Goal: Information Seeking & Learning: Learn about a topic

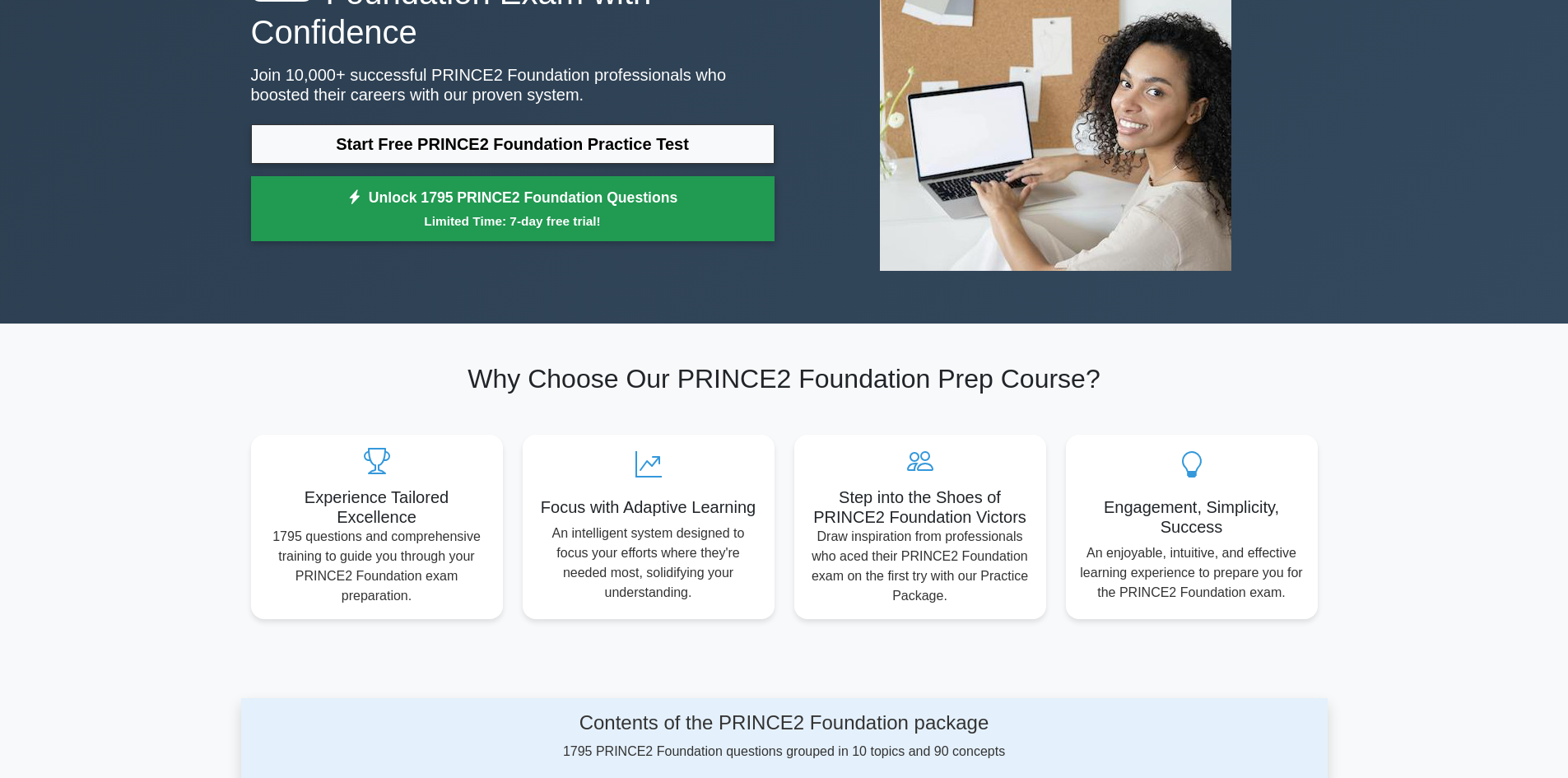
scroll to position [219, 0]
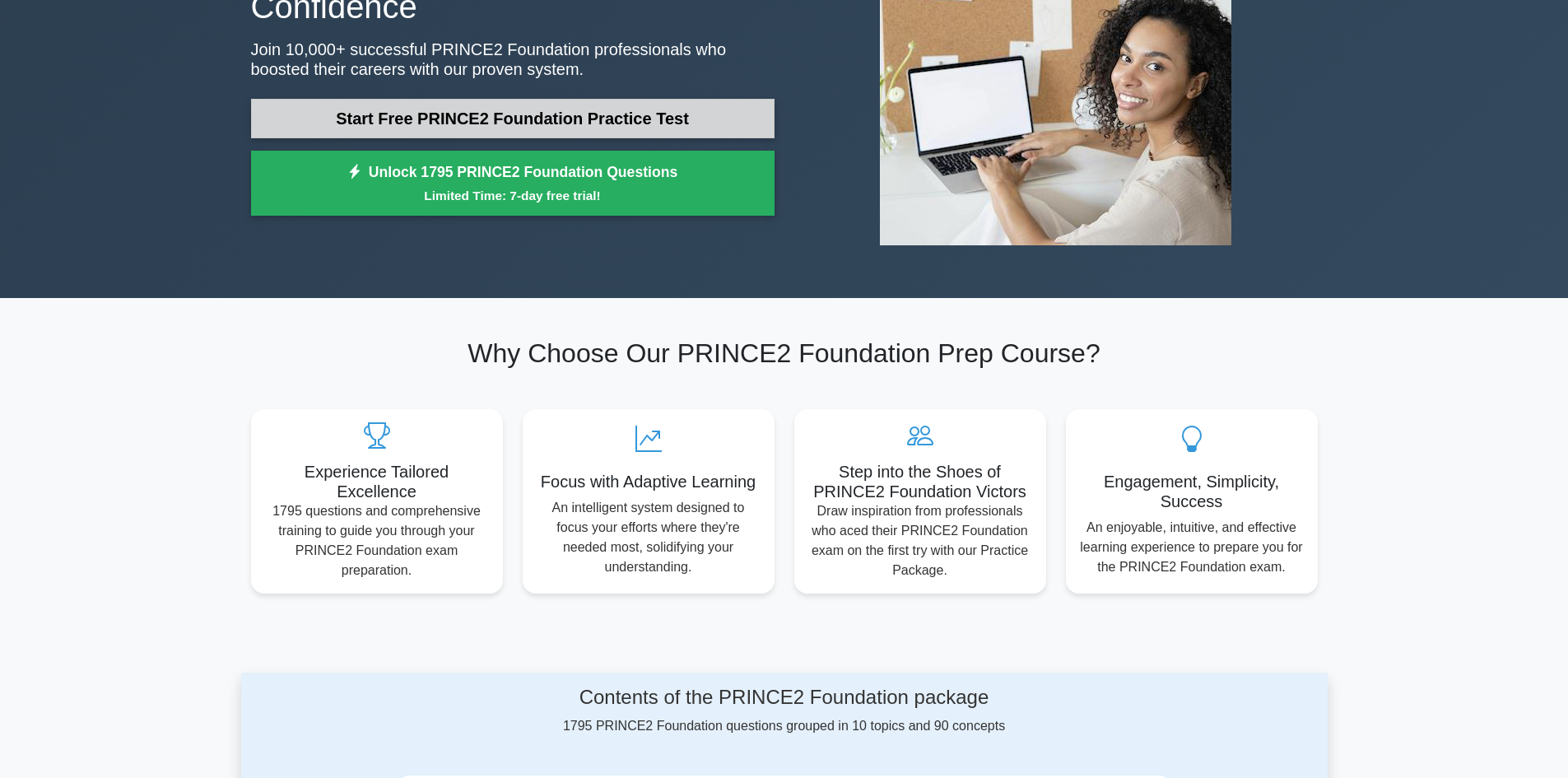
click at [623, 105] on link "Start Free PRINCE2 Foundation Practice Test" at bounding box center [513, 118] width 524 height 39
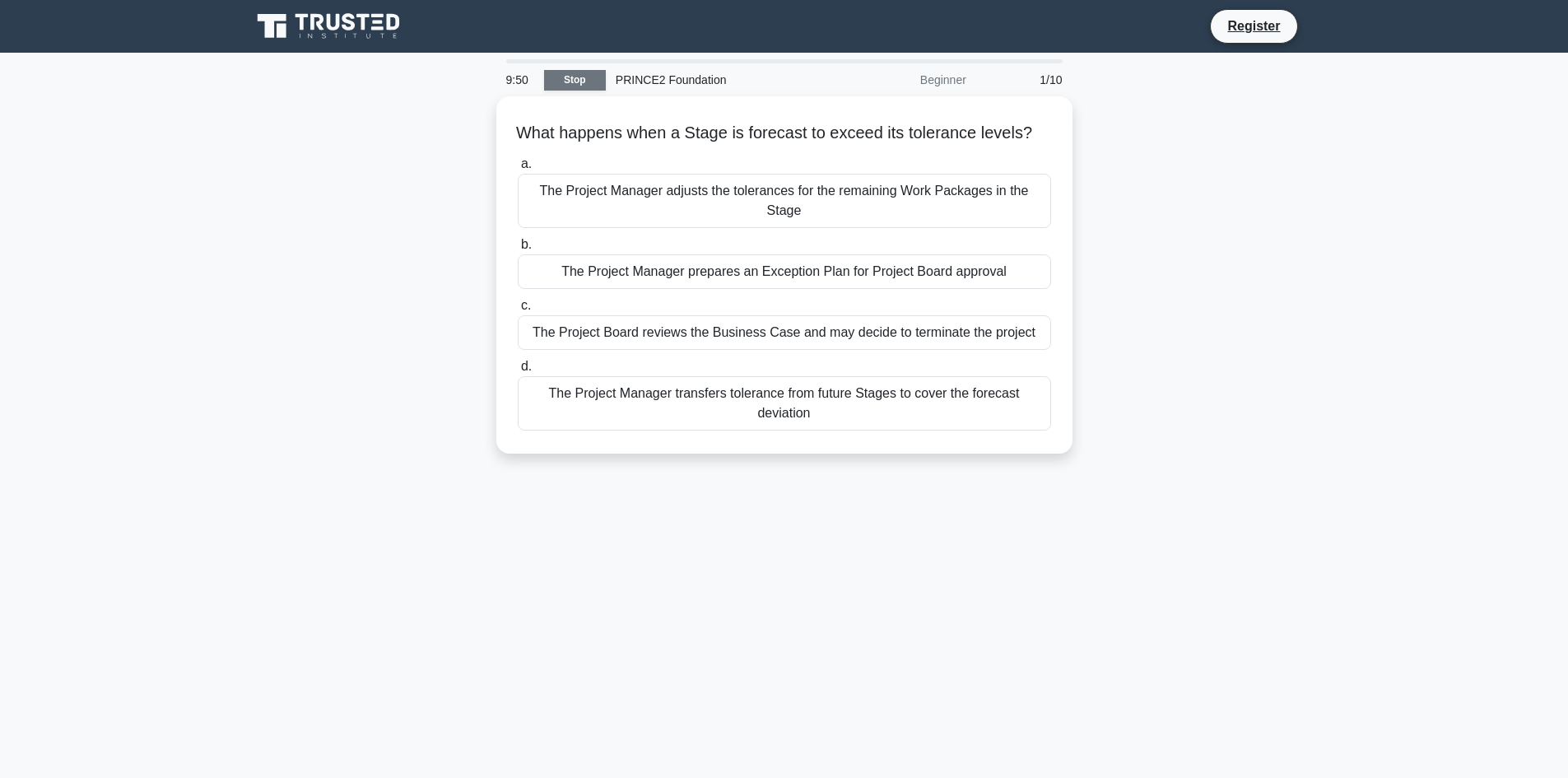
click at [574, 78] on link "Stop" at bounding box center [575, 80] width 62 height 21
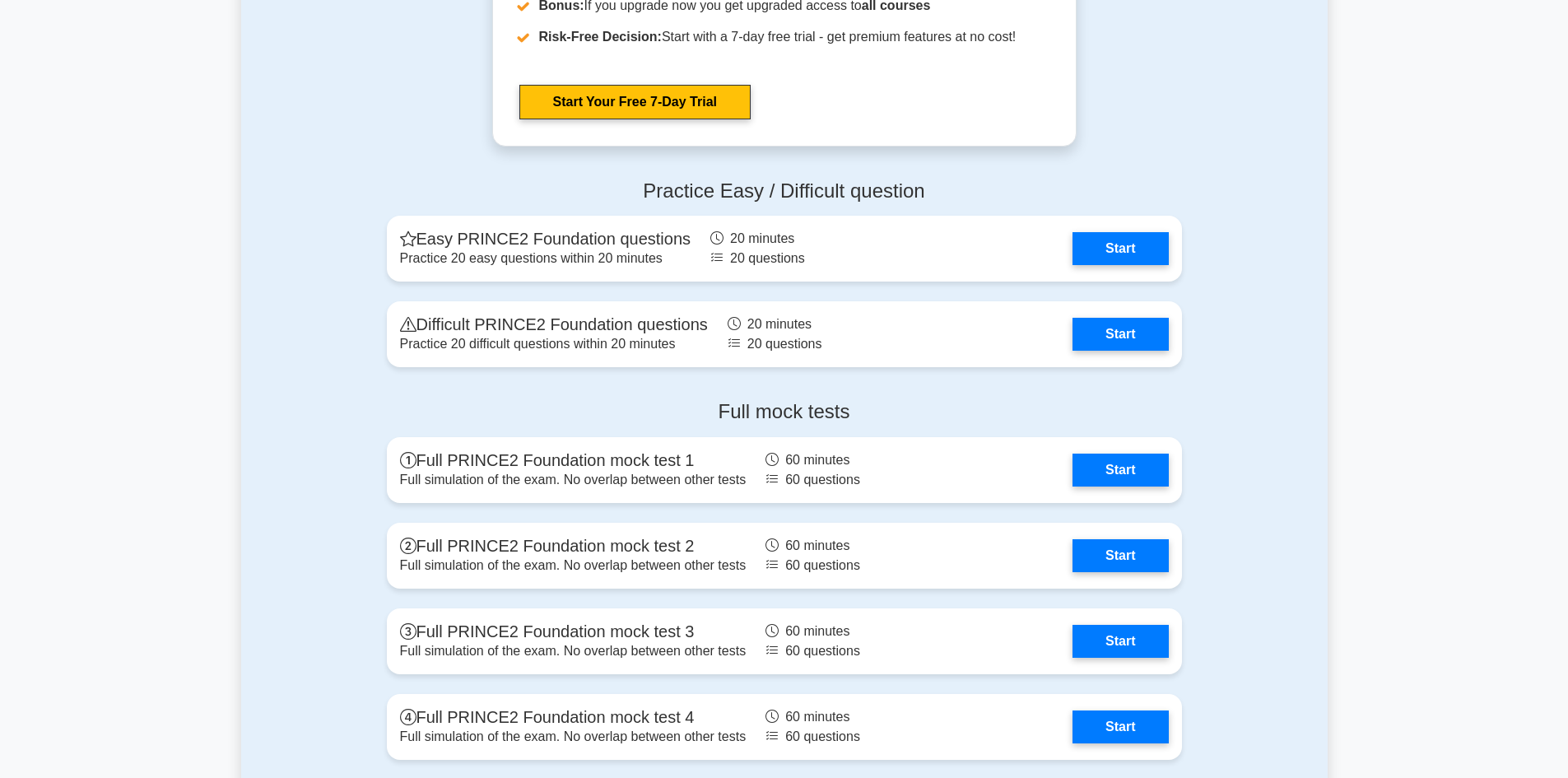
scroll to position [2030, 0]
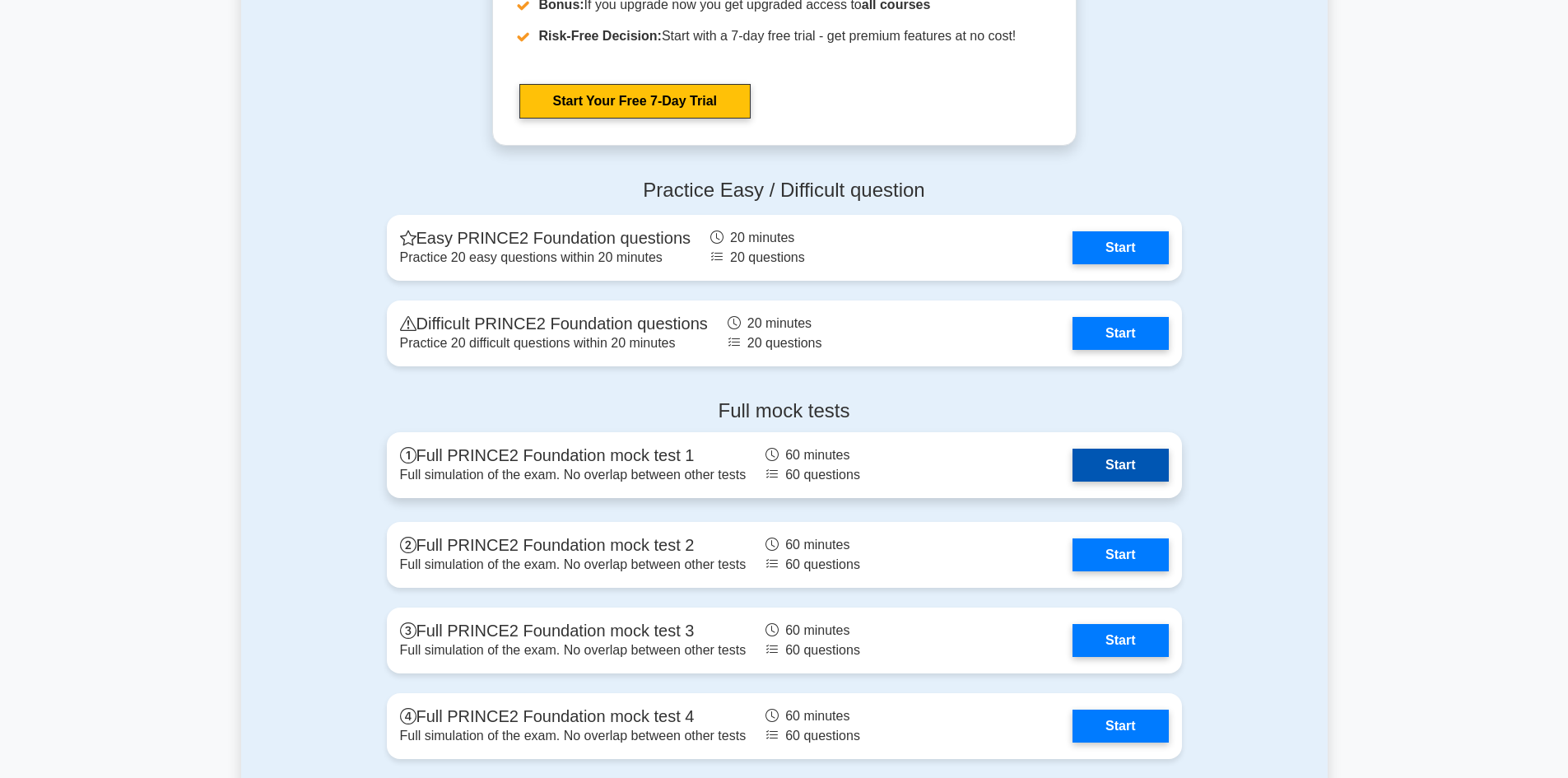
click at [1116, 458] on link "Start" at bounding box center [1120, 465] width 95 height 33
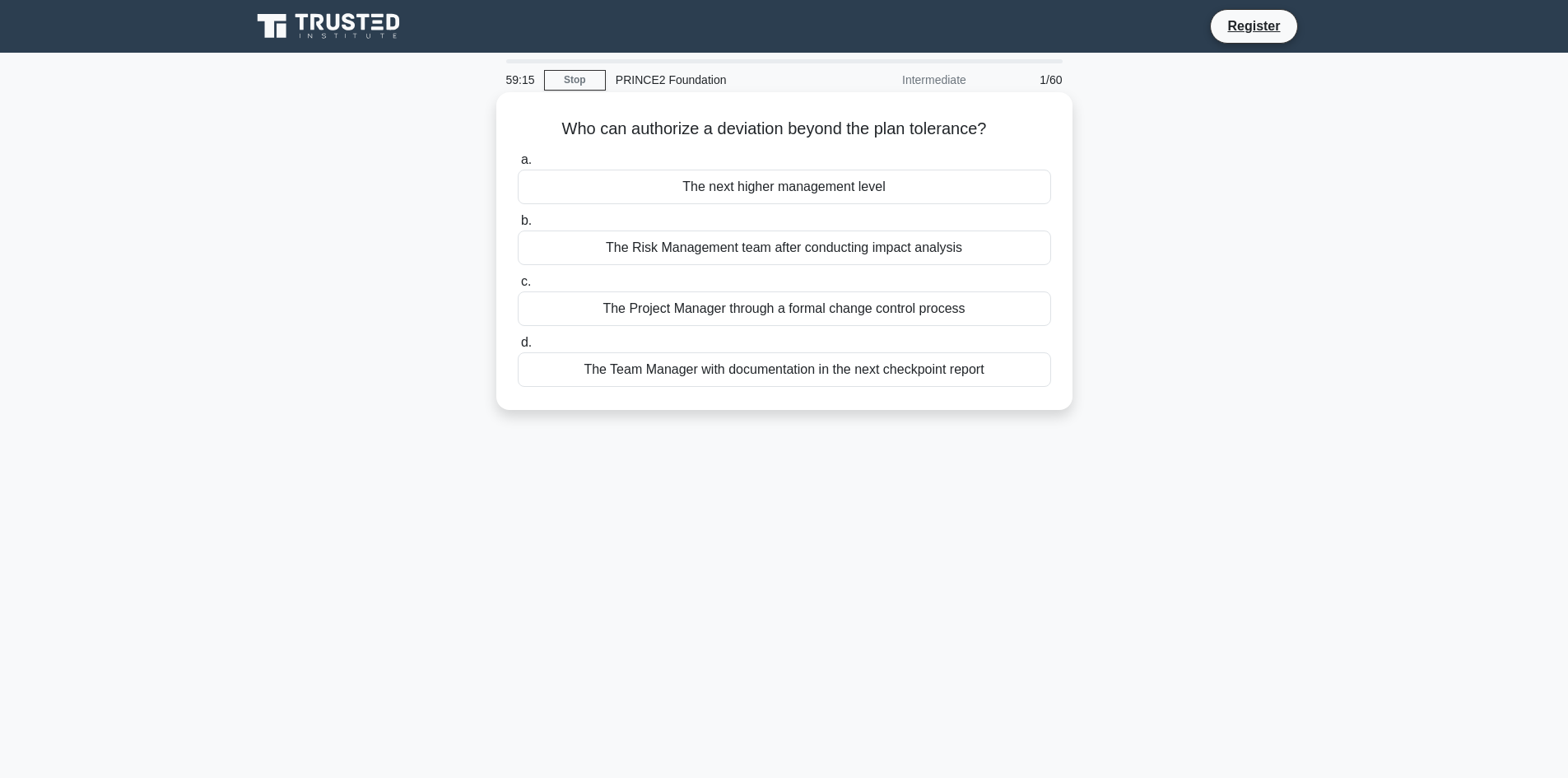
click at [852, 190] on div "The next higher management level" at bounding box center [784, 187] width 533 height 35
click at [517, 165] on input "a. The next higher management level" at bounding box center [517, 160] width 0 height 11
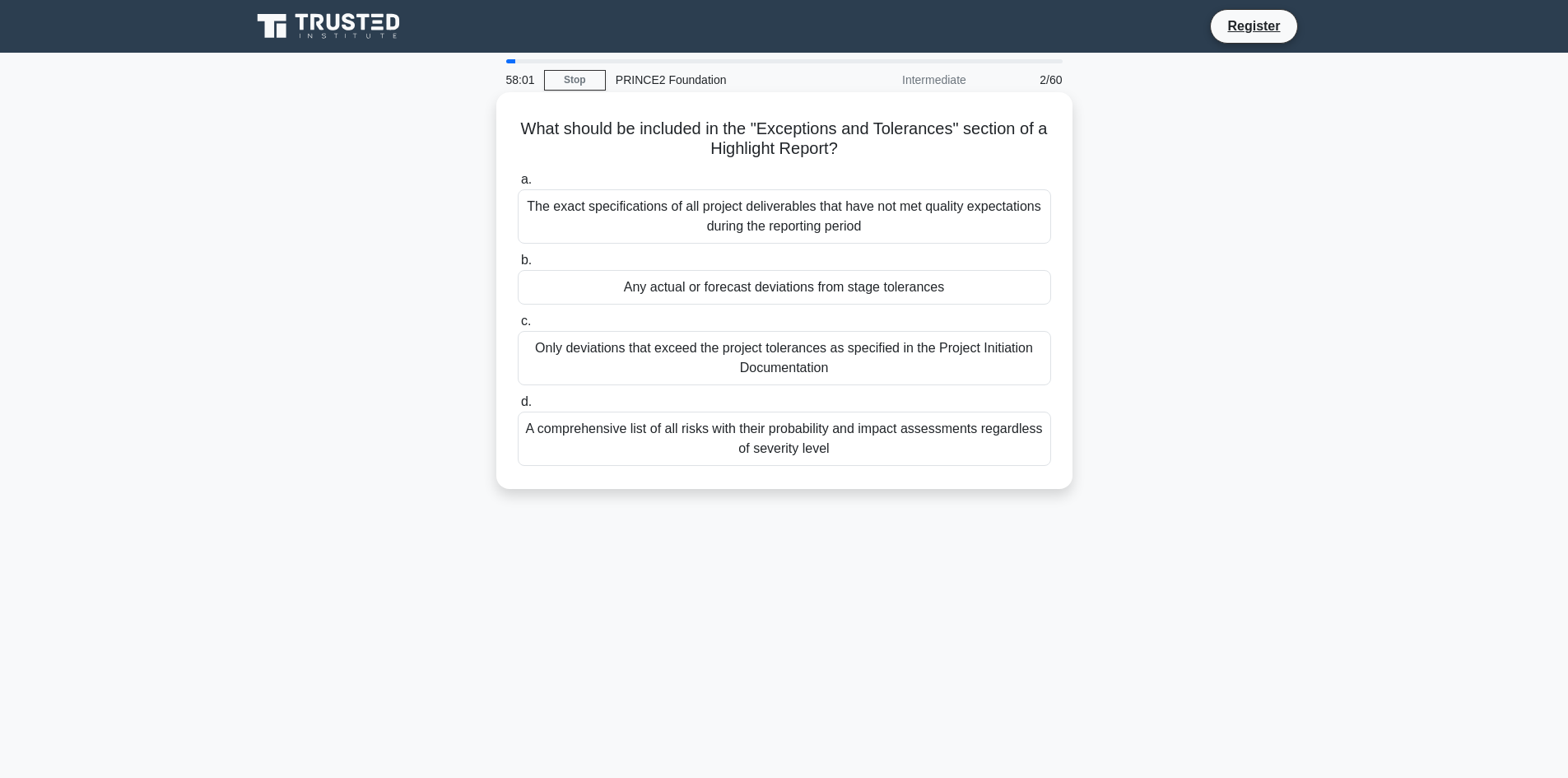
click at [921, 359] on div "Only deviations that exceed the project tolerances as specified in the Project …" at bounding box center [784, 357] width 533 height 54
click at [517, 326] on input "c. Only deviations that exceed the project tolerances as specified in the Proje…" at bounding box center [517, 322] width 0 height 11
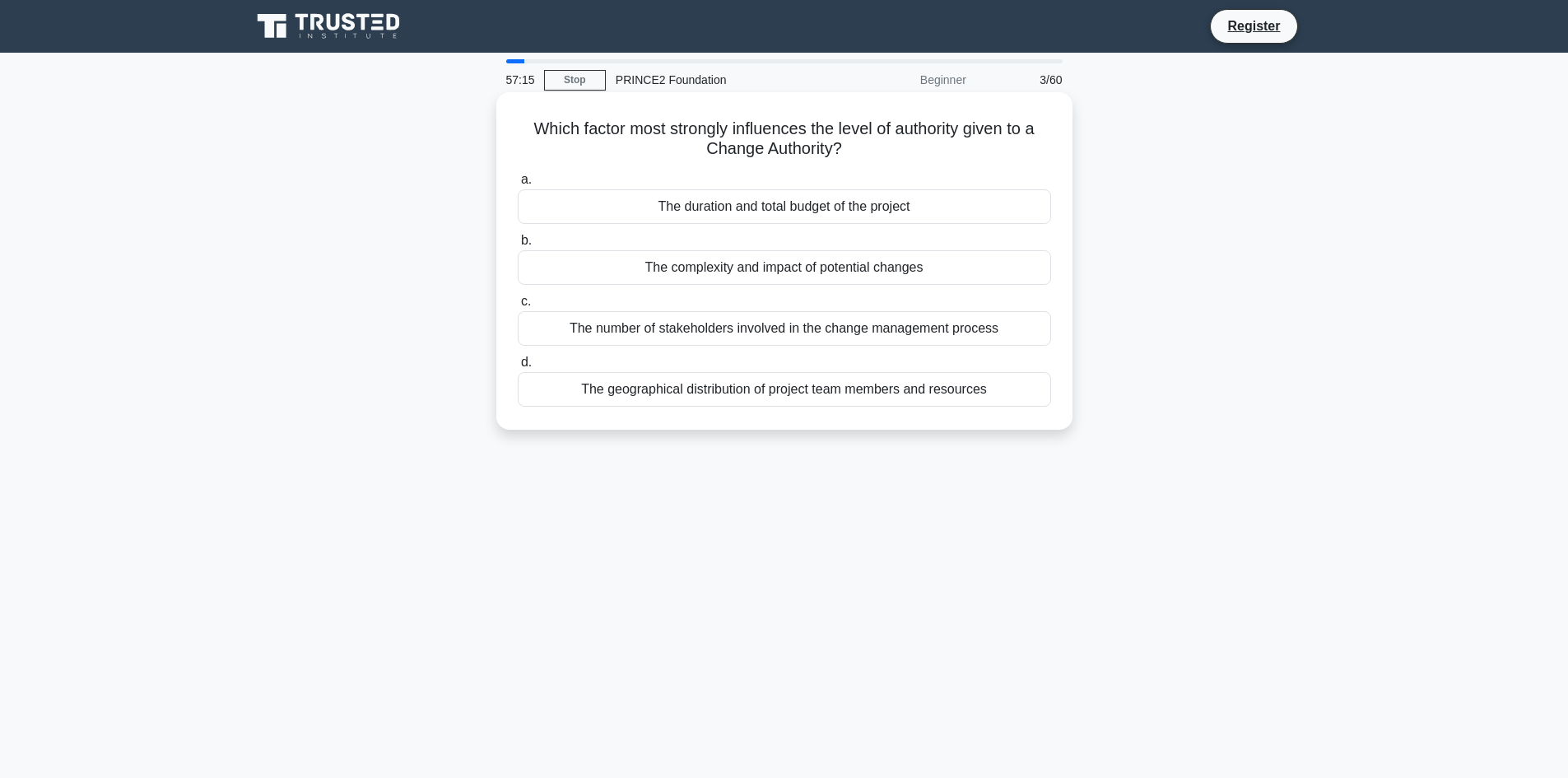
click at [700, 328] on div "The number of stakeholders involved in the change management process" at bounding box center [784, 328] width 533 height 35
click at [517, 307] on input "c. The number of stakeholders involved in the change management process" at bounding box center [517, 302] width 0 height 11
click at [787, 263] on div "To document lessons that can be applied to later stages or other projects" at bounding box center [784, 268] width 533 height 35
click at [517, 246] on input "b. To document lessons that can be applied to later stages or other projects" at bounding box center [517, 240] width 0 height 11
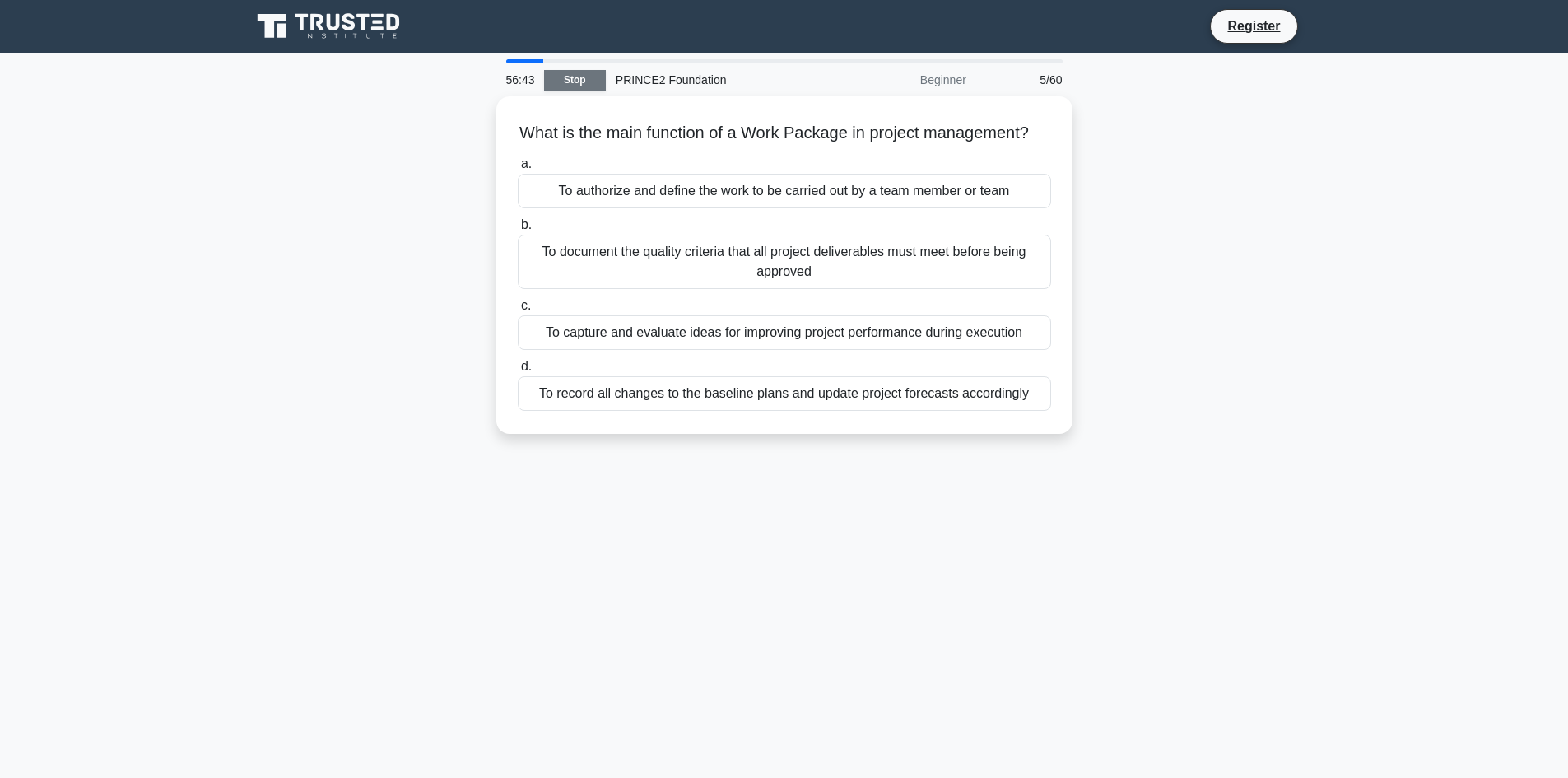
click at [573, 80] on link "Stop" at bounding box center [575, 80] width 62 height 21
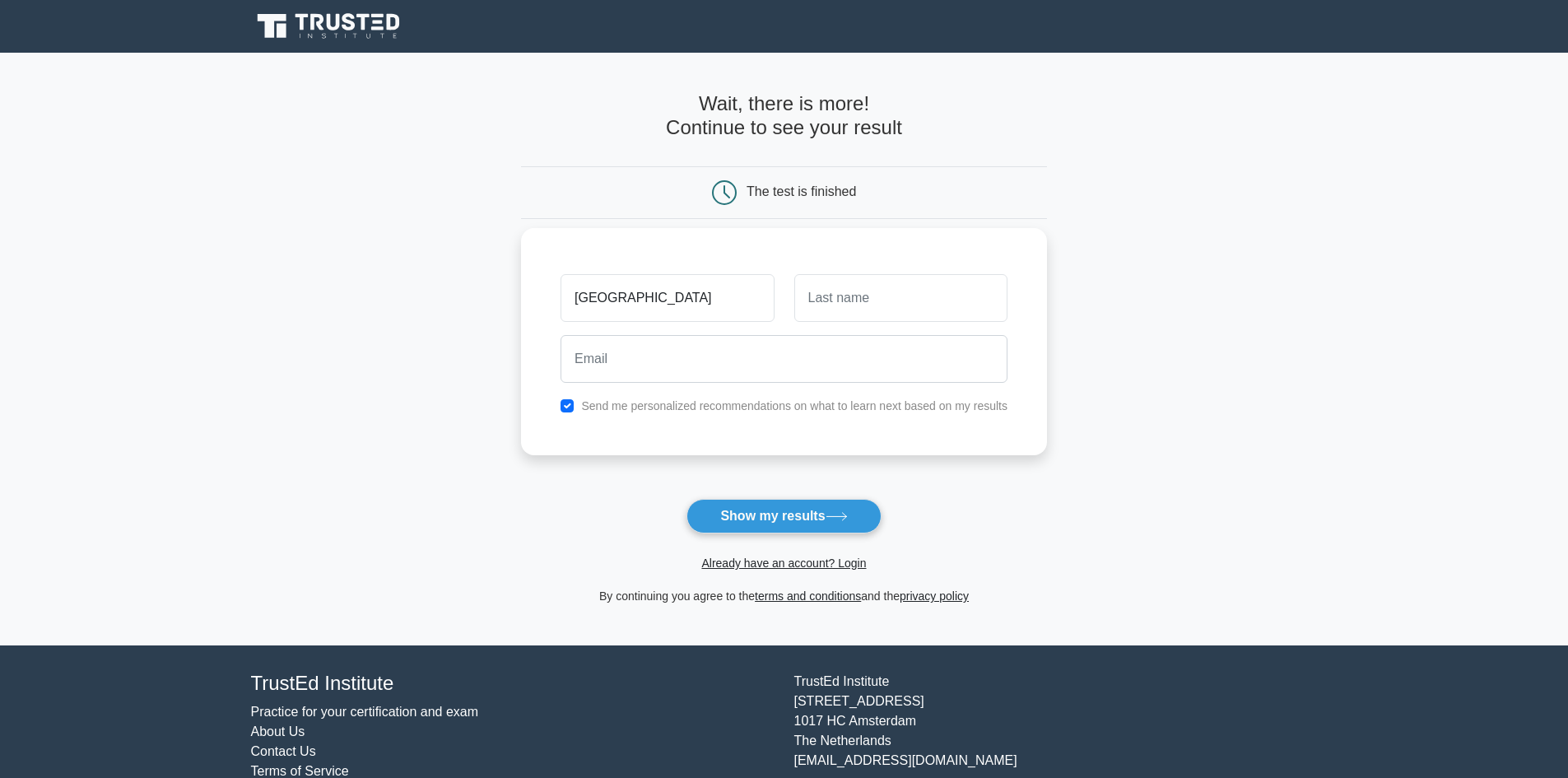
type input "[GEOGRAPHIC_DATA]"
type input "deviant"
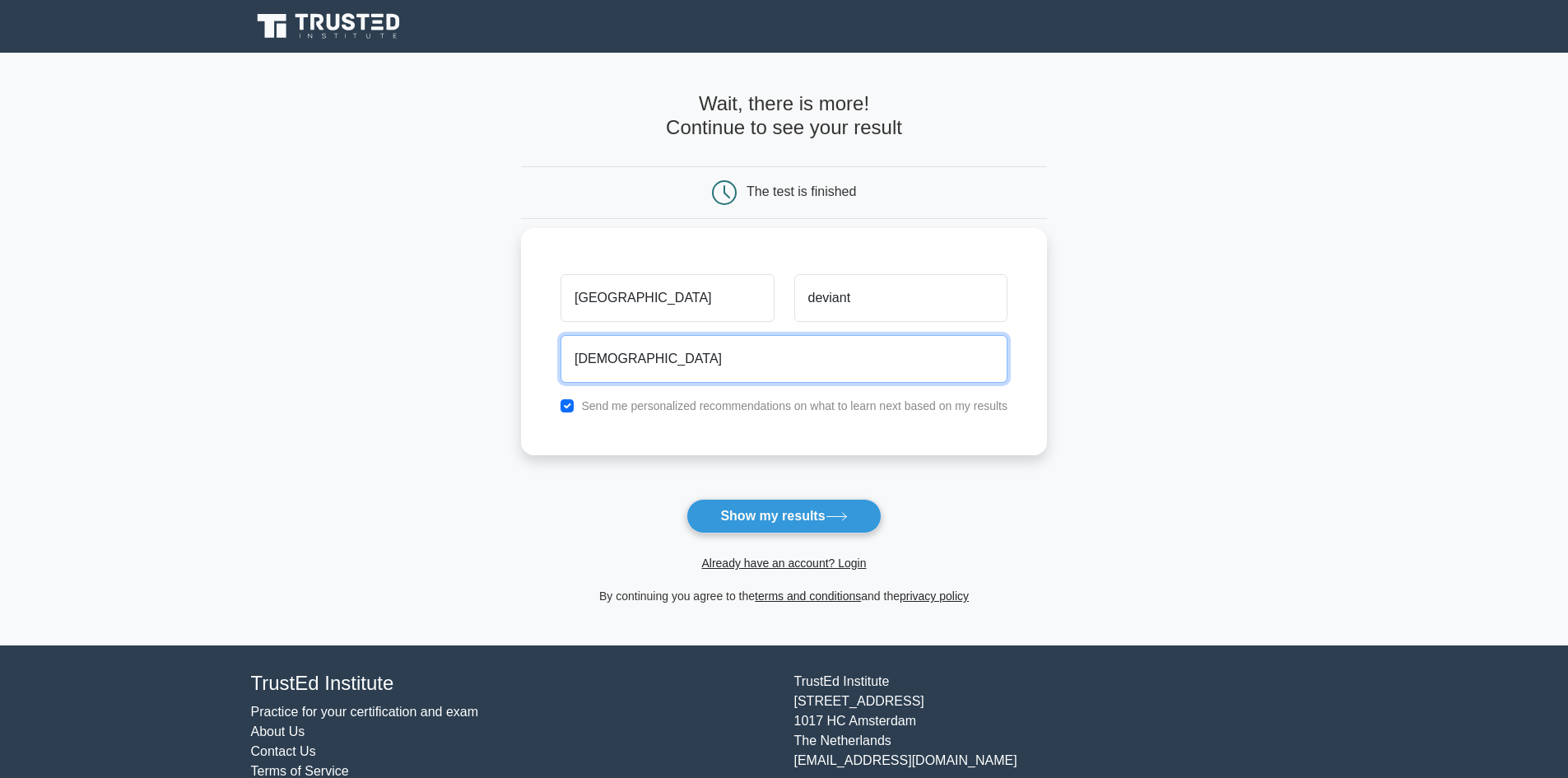
type input "Ashman@email.cz"
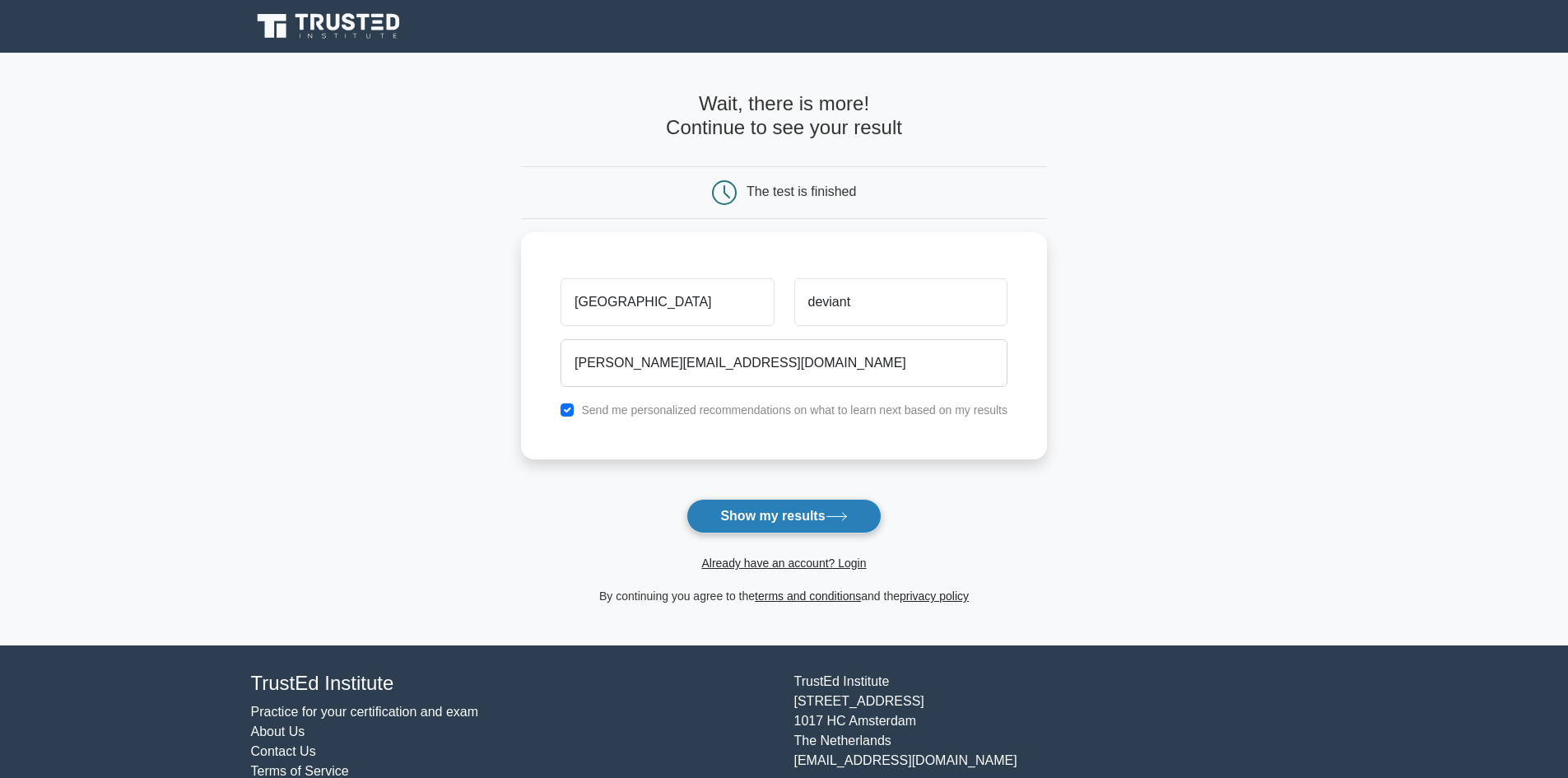
click at [813, 515] on button "Show my results" at bounding box center [784, 517] width 194 height 35
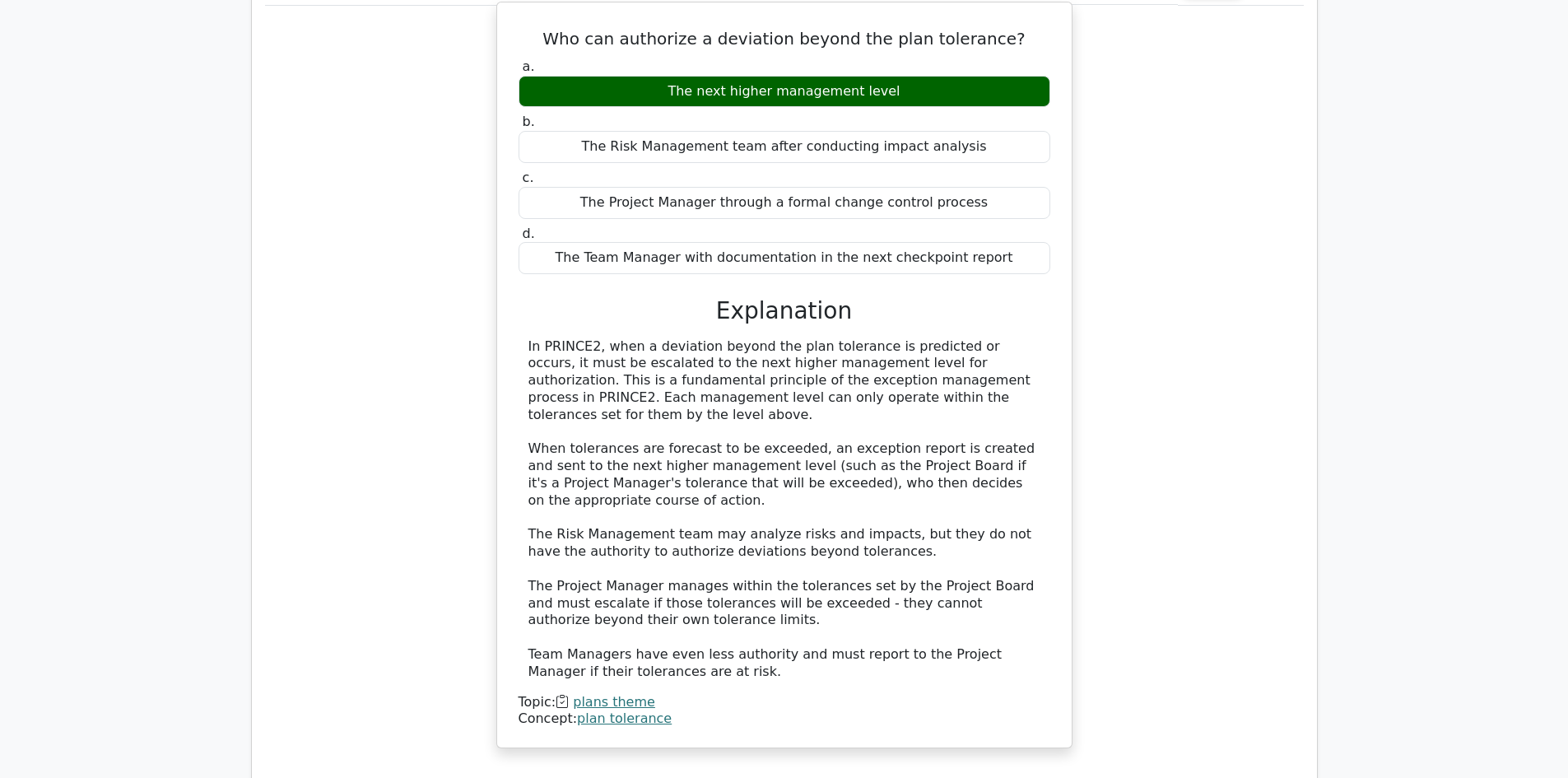
scroll to position [1468, 0]
